Goal: Task Accomplishment & Management: Use online tool/utility

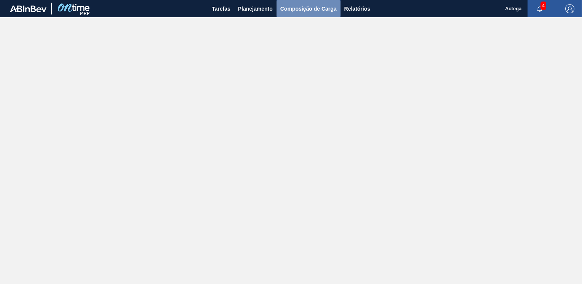
click at [298, 8] on span "Composição de Carga" at bounding box center [308, 8] width 56 height 9
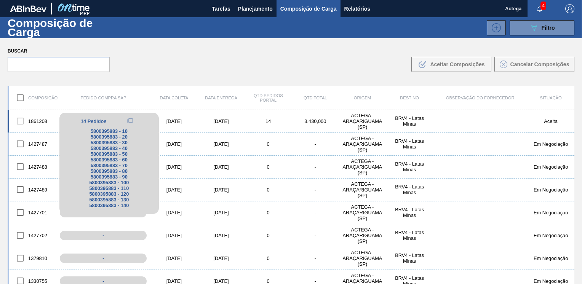
click at [110, 127] on div "5800395883 - 10 5800395883 - 20 5800395883 - 30 5800395883 - 40 5800395883 - 50…" at bounding box center [108, 168] width 99 height 91
click at [106, 118] on div "14 Pedidos" at bounding box center [109, 121] width 88 height 9
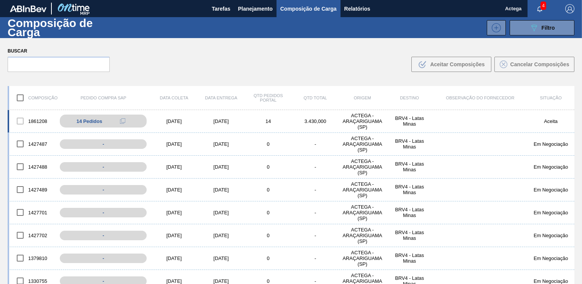
click at [174, 120] on div "[DATE]" at bounding box center [173, 121] width 47 height 6
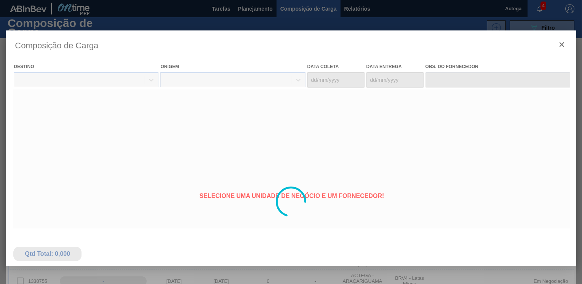
type coleta "[DATE]"
type Entrega "[DATE]"
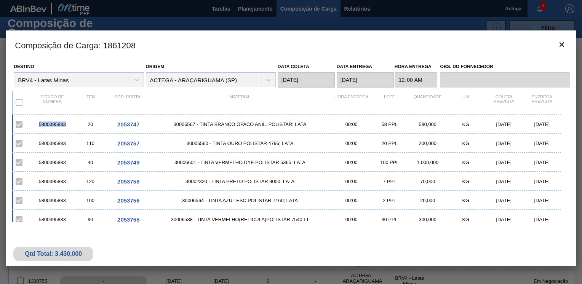
drag, startPoint x: 67, startPoint y: 126, endPoint x: 36, endPoint y: 125, distance: 31.3
click at [36, 125] on div "5800395883" at bounding box center [52, 125] width 38 height 6
copy div "5800395883"
click at [562, 45] on icon "botão de ícone" at bounding box center [561, 44] width 9 height 9
